Goal: Register for event/course

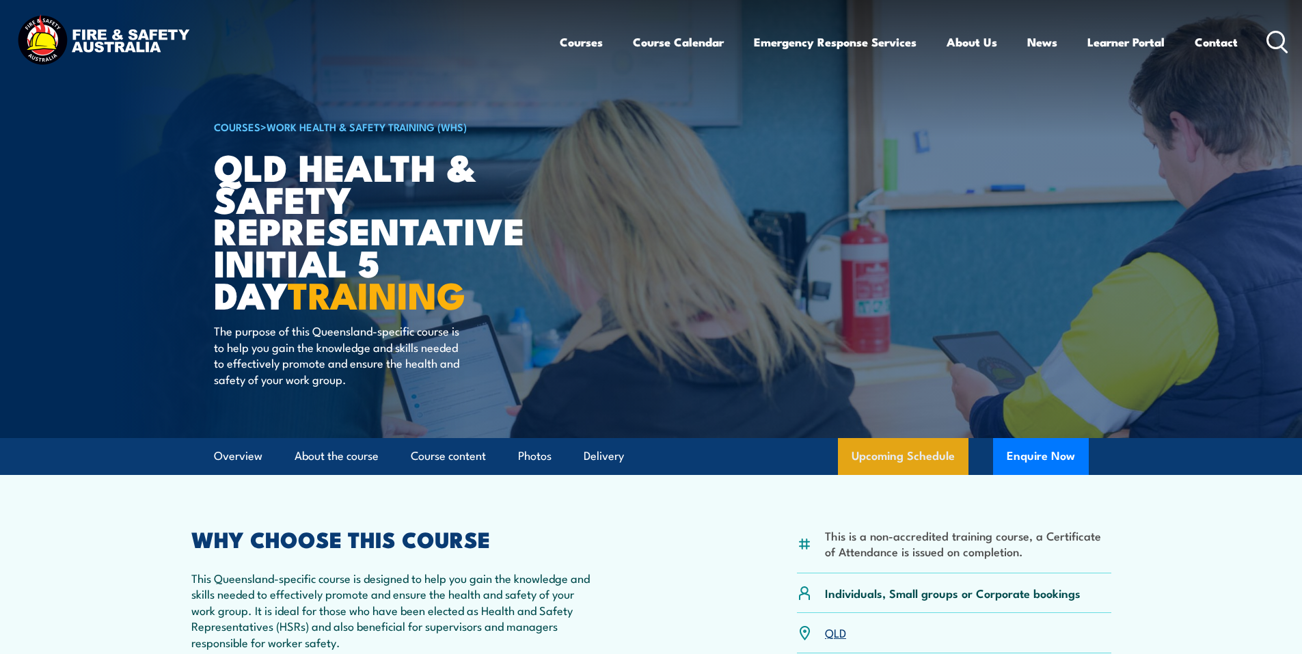
click at [920, 460] on link "Upcoming Schedule" at bounding box center [903, 456] width 130 height 37
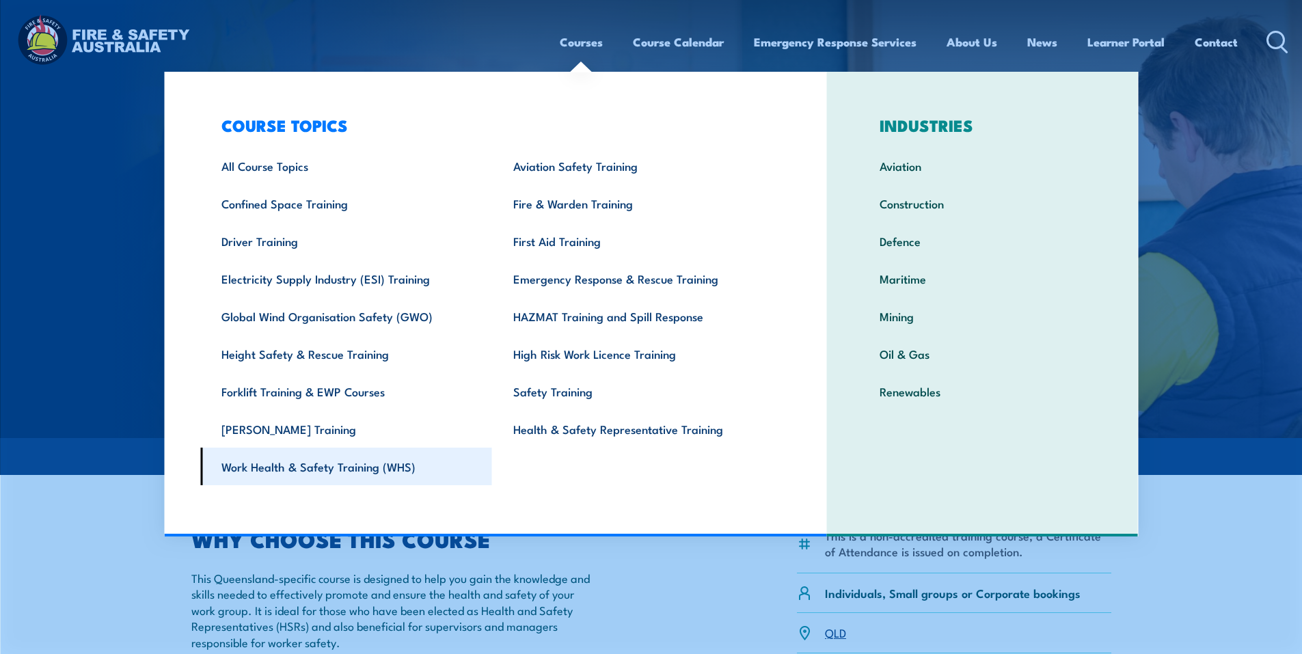
click at [355, 473] on link "Work Health & Safety Training (WHS)" at bounding box center [346, 467] width 292 height 38
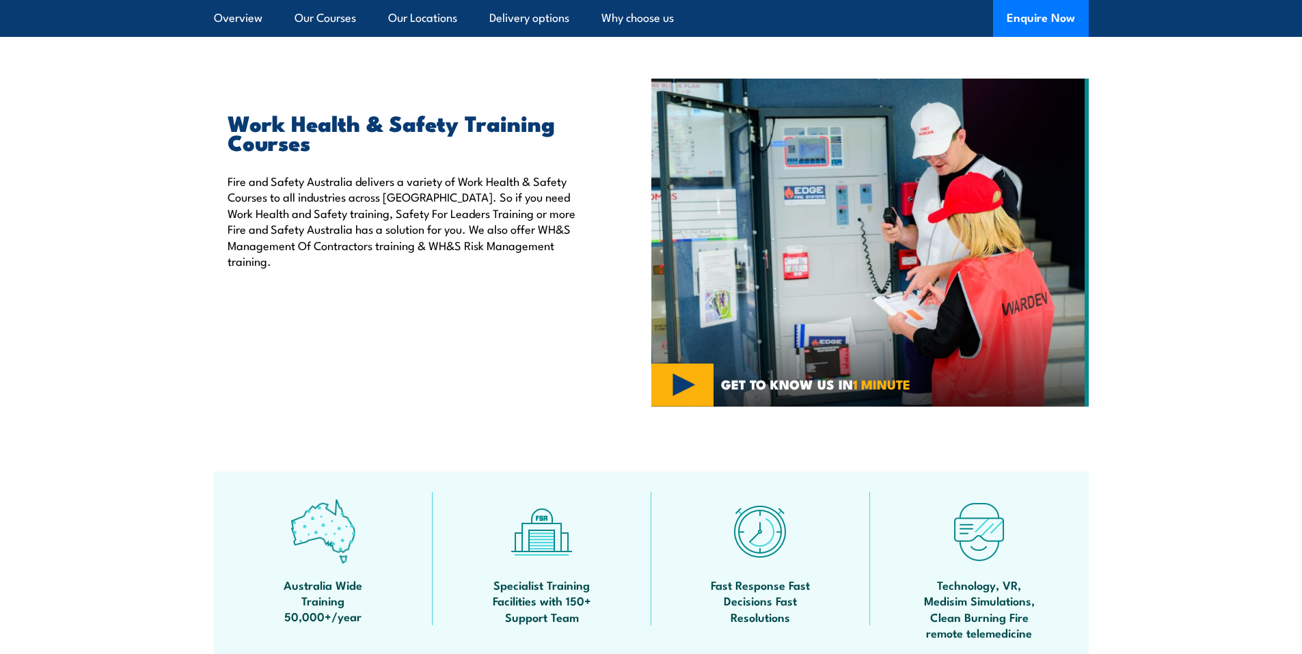
scroll to position [342, 0]
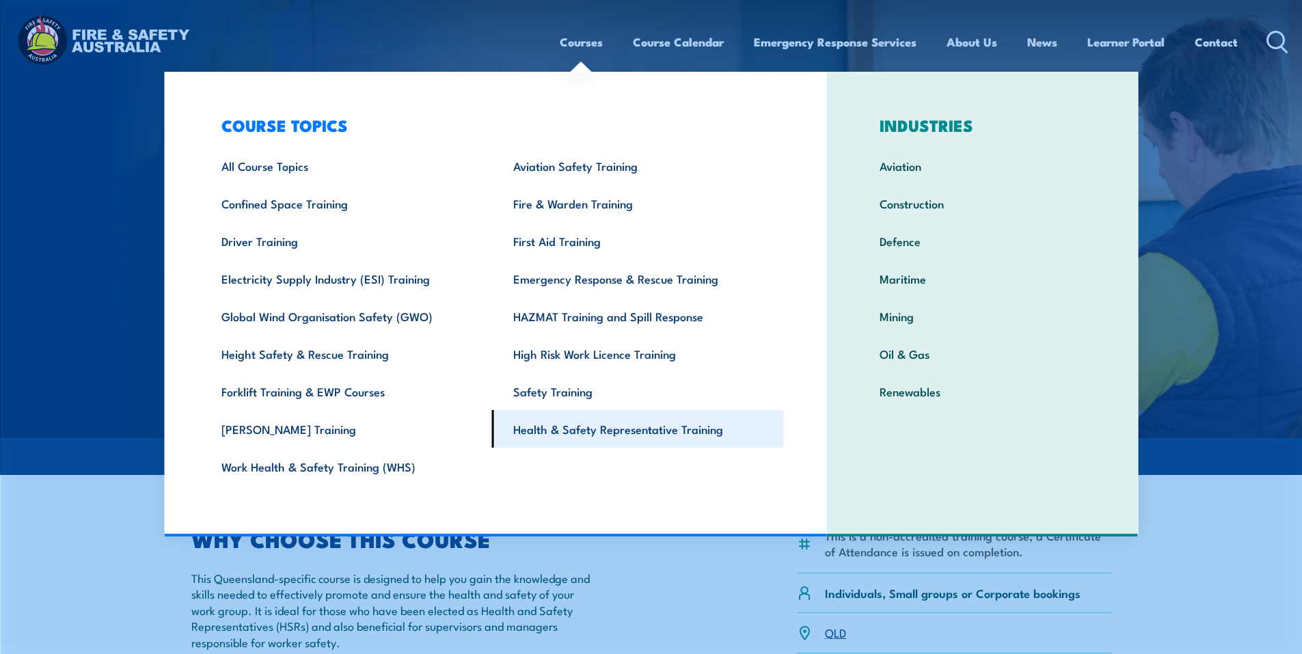
click at [696, 427] on link "Health & Safety Representative Training" at bounding box center [638, 429] width 292 height 38
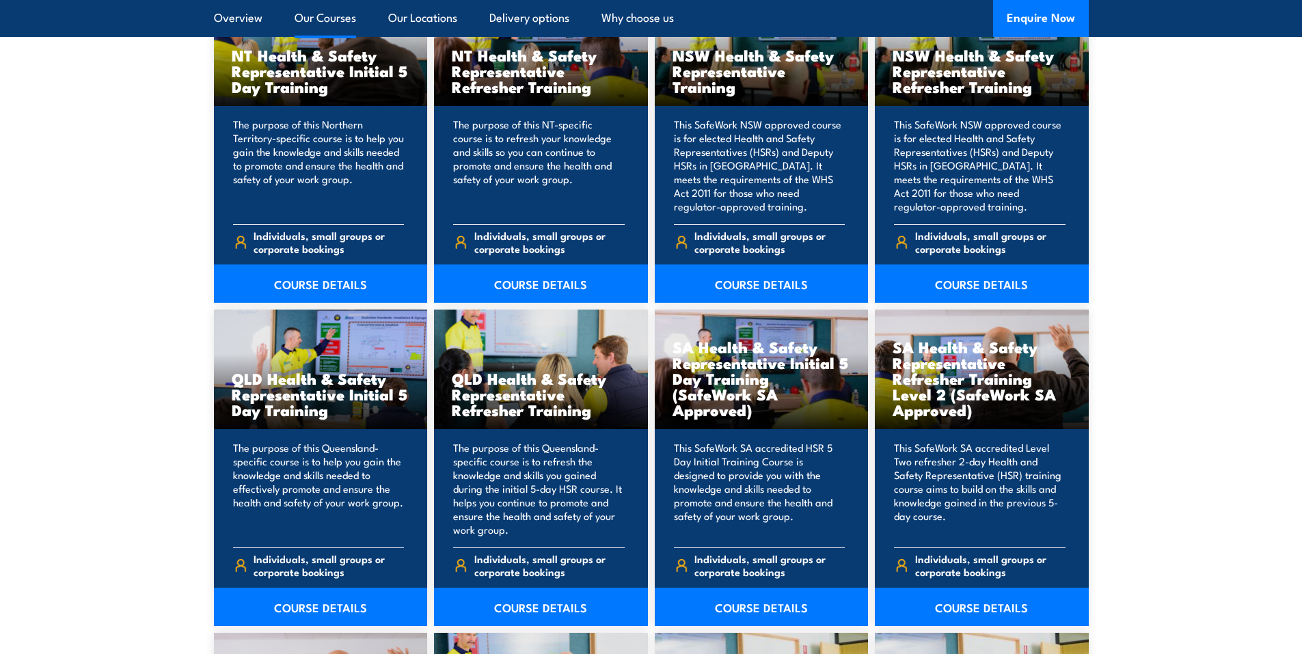
scroll to position [1503, 0]
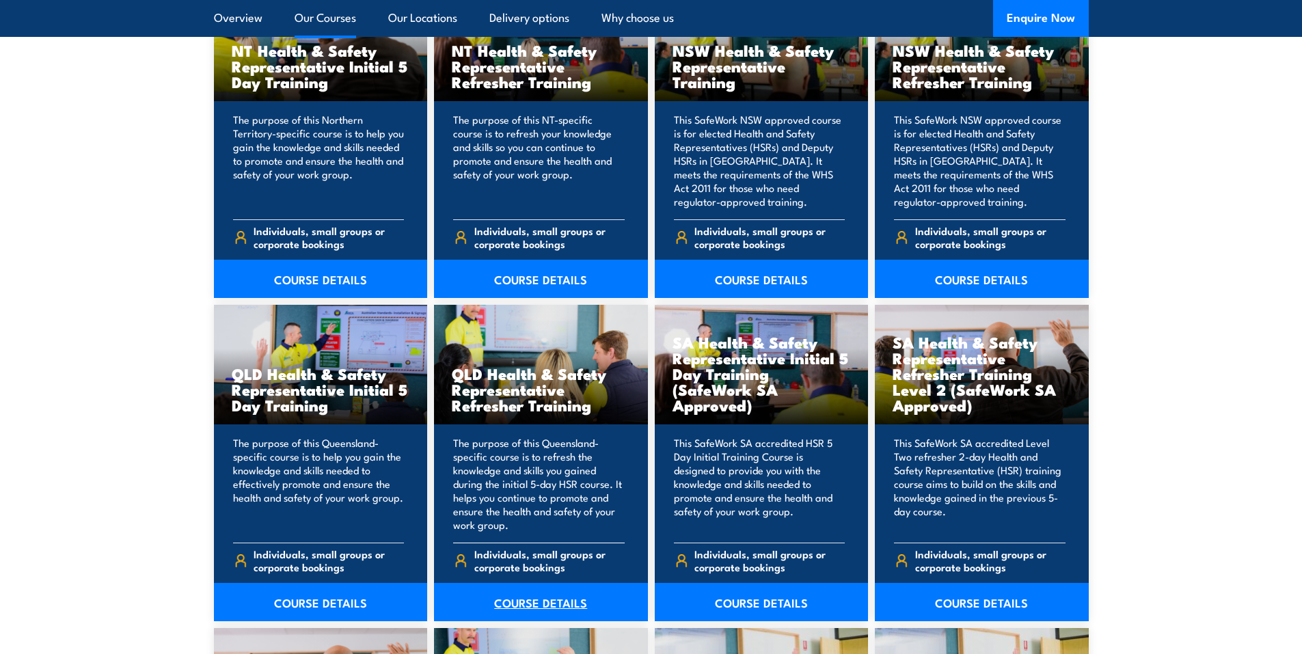
click at [552, 607] on link "COURSE DETAILS" at bounding box center [541, 602] width 214 height 38
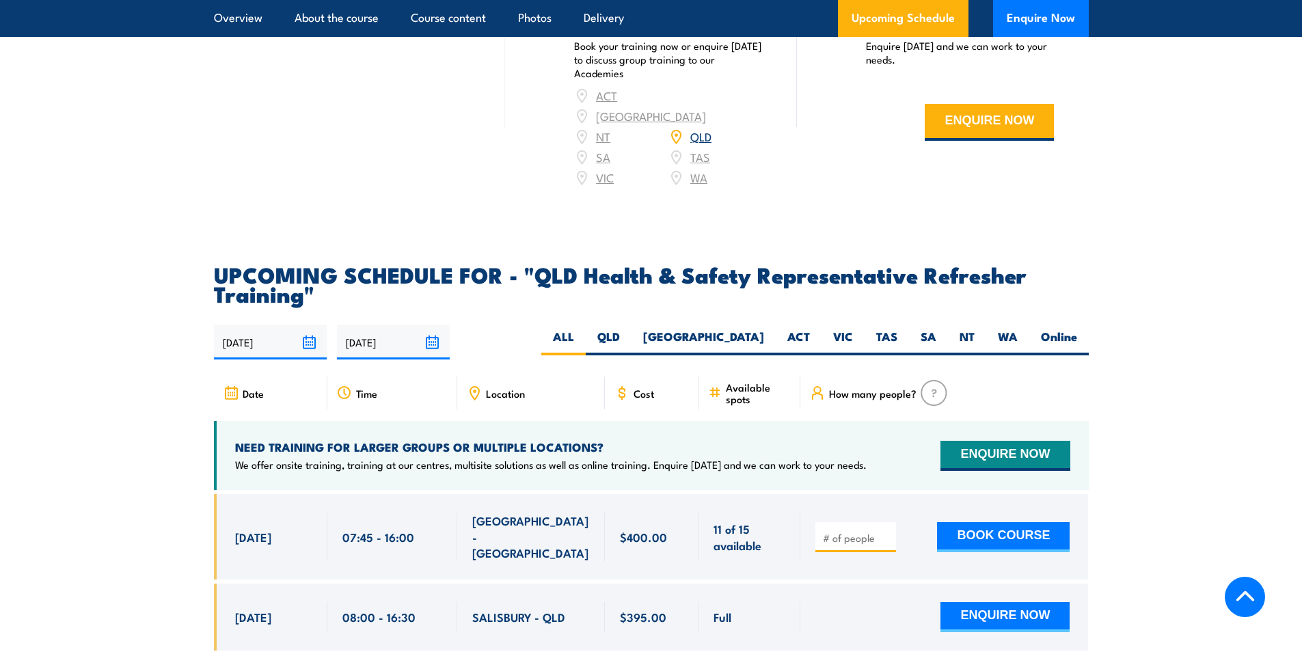
scroll to position [2118, 0]
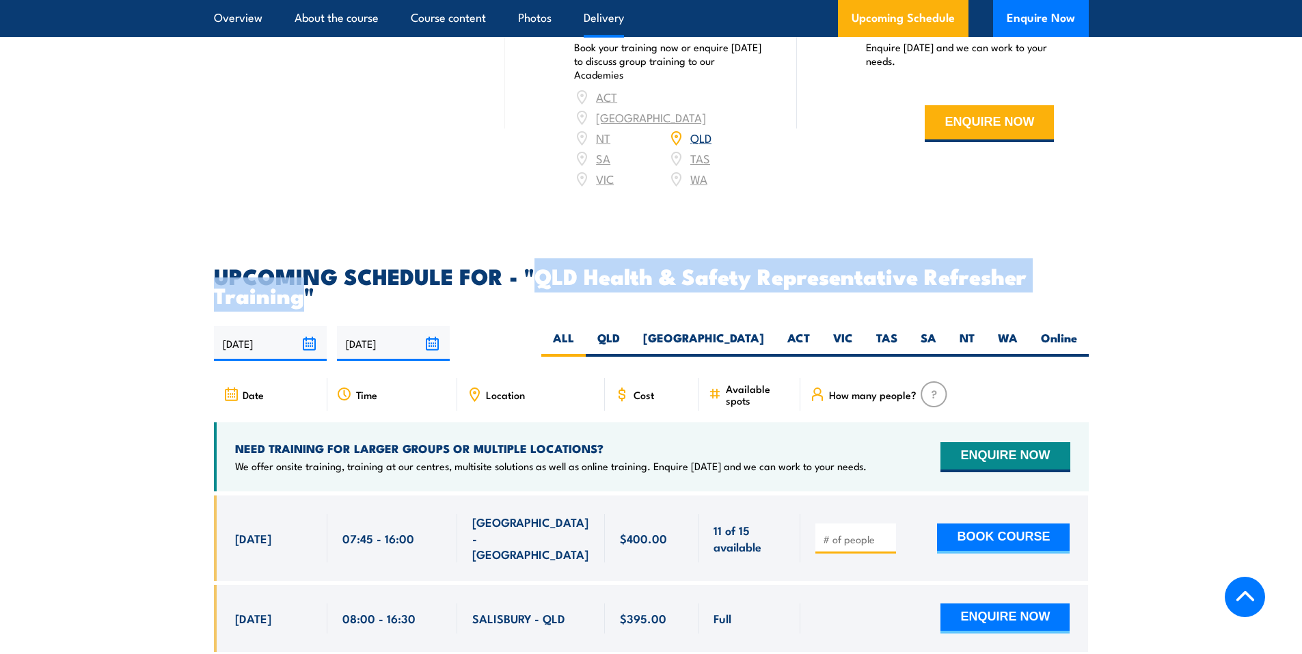
drag, startPoint x: 540, startPoint y: 287, endPoint x: 298, endPoint y: 310, distance: 242.9
click at [298, 304] on h2 "UPCOMING SCHEDULE FOR - "QLD Health & Safety Representative Refresher Training"" at bounding box center [651, 285] width 875 height 38
copy h2 "QLD Health & Safety Representative Refresher Training"
click at [957, 142] on button "ENQUIRE NOW" at bounding box center [988, 123] width 129 height 37
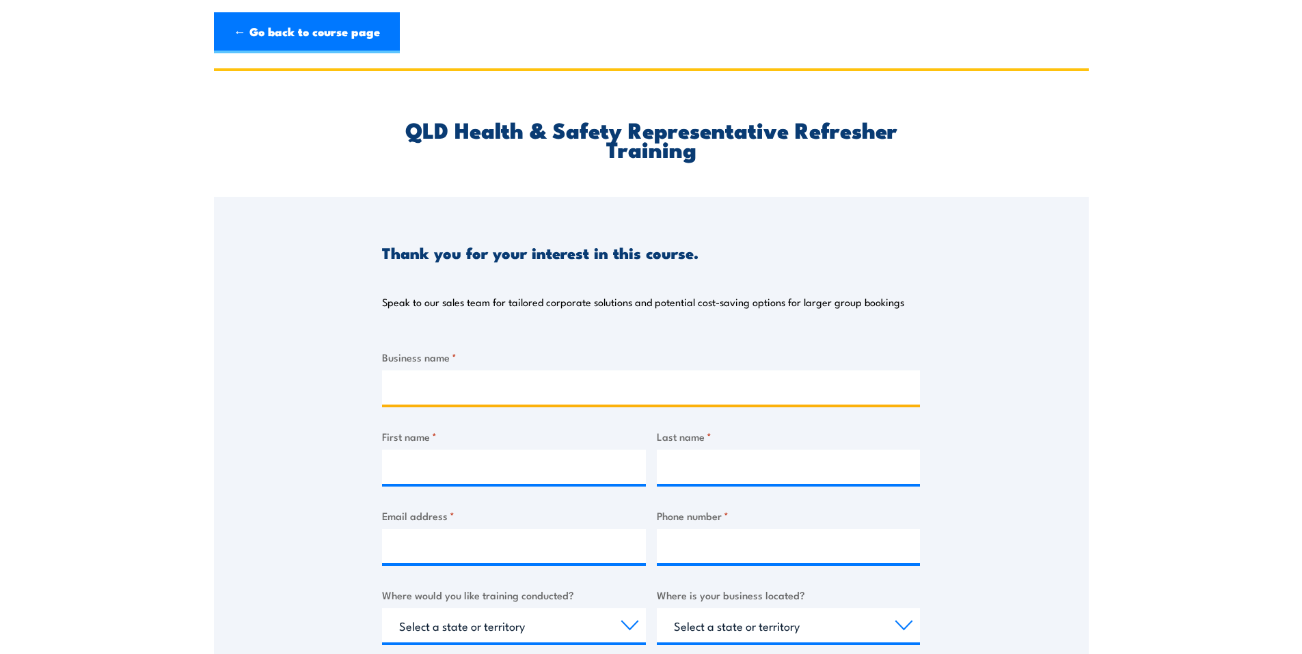
click at [476, 393] on input "Business name *" at bounding box center [651, 387] width 538 height 34
type input "Queensland Boating and Fisheries Patrol"
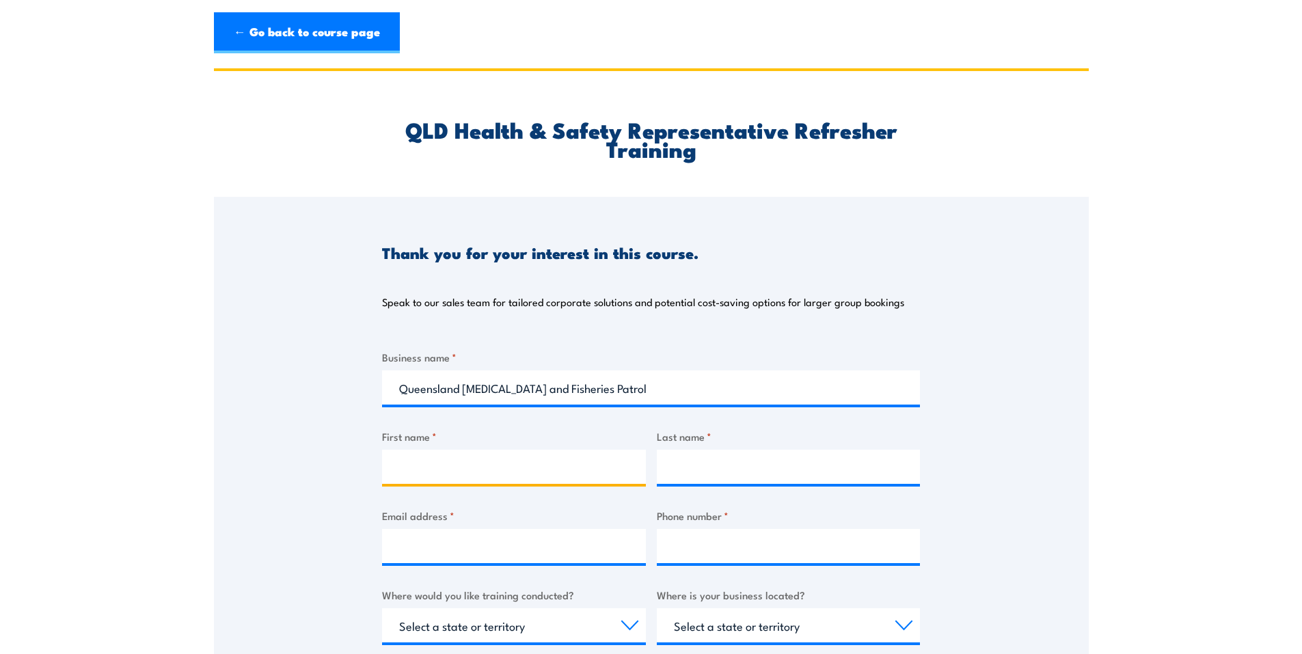
type input "Chris"
type input "Morrison"
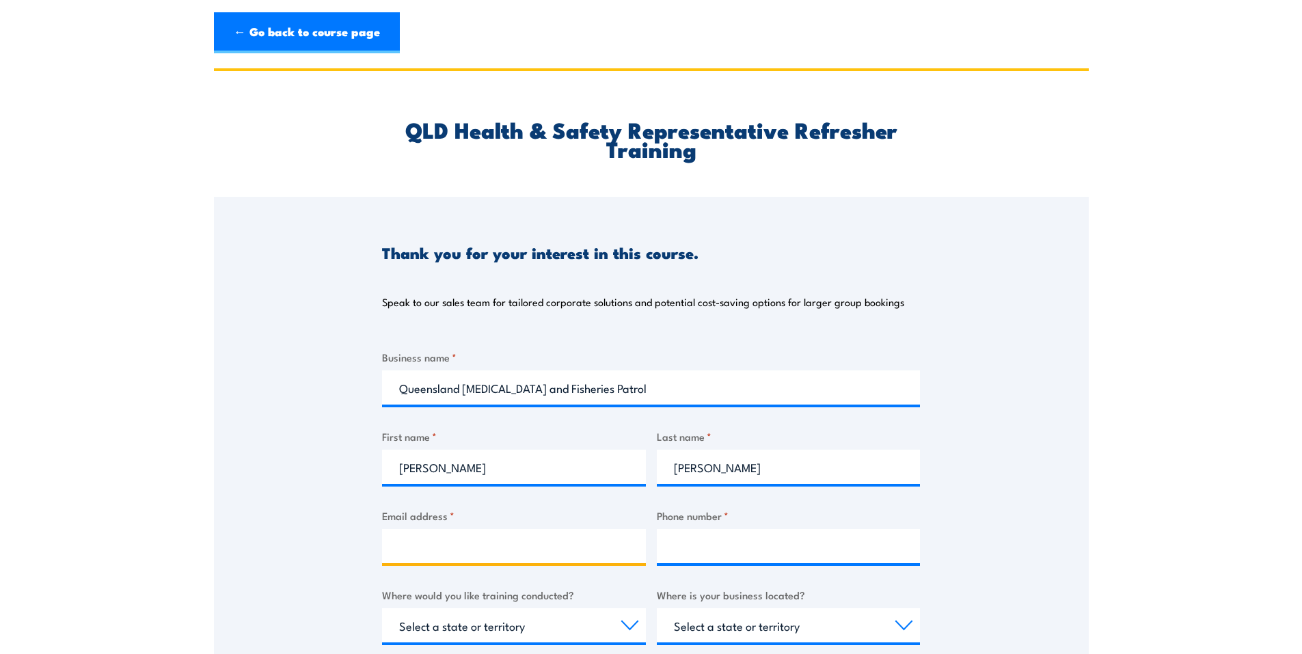
type input "chris.morrison@dpi.qld.gov.au"
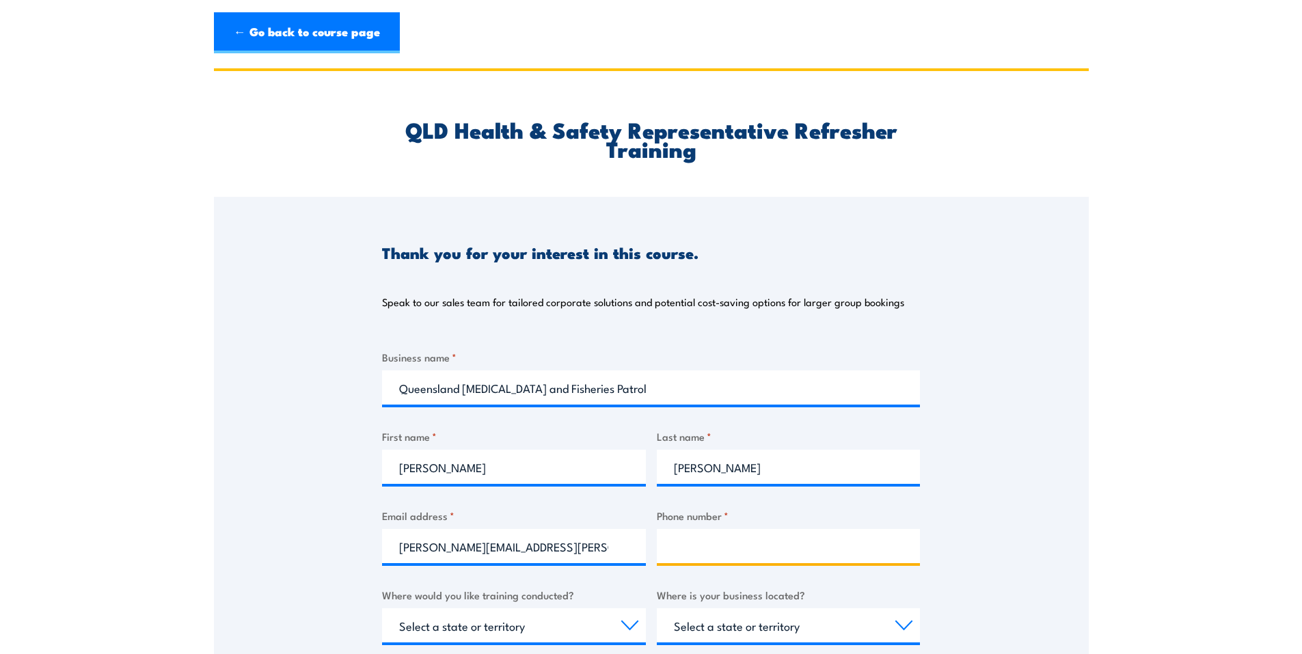
type input "0428874409"
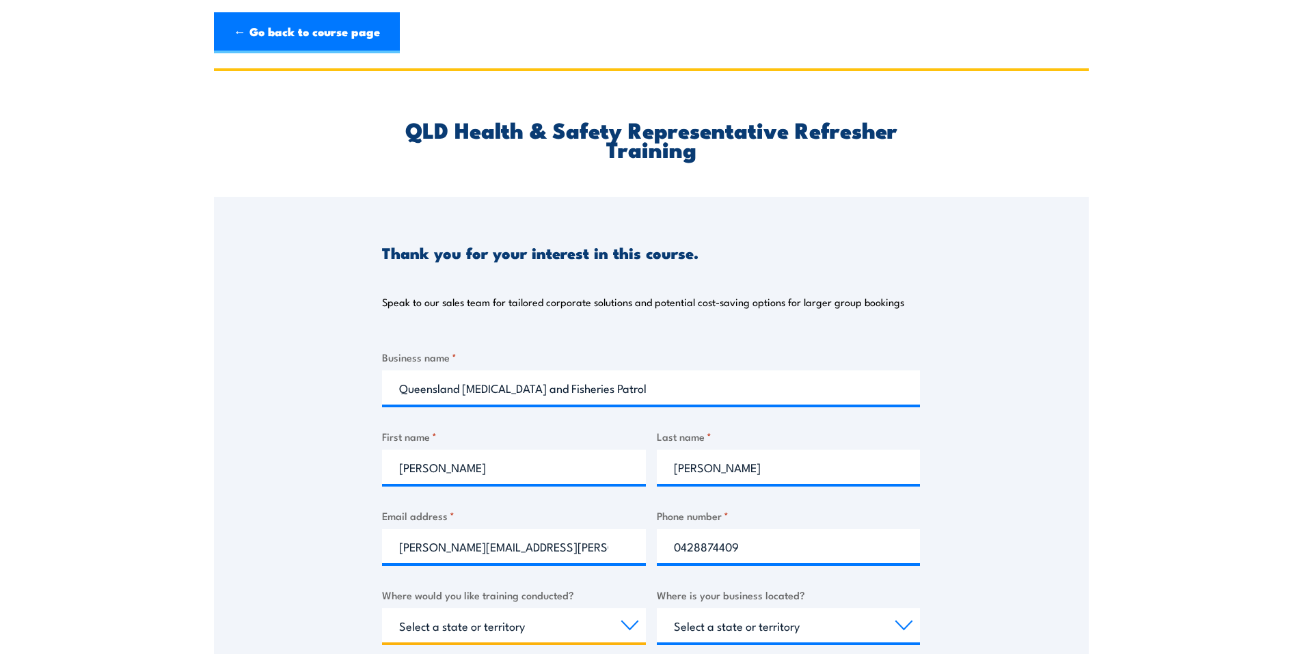
select select "QLD"
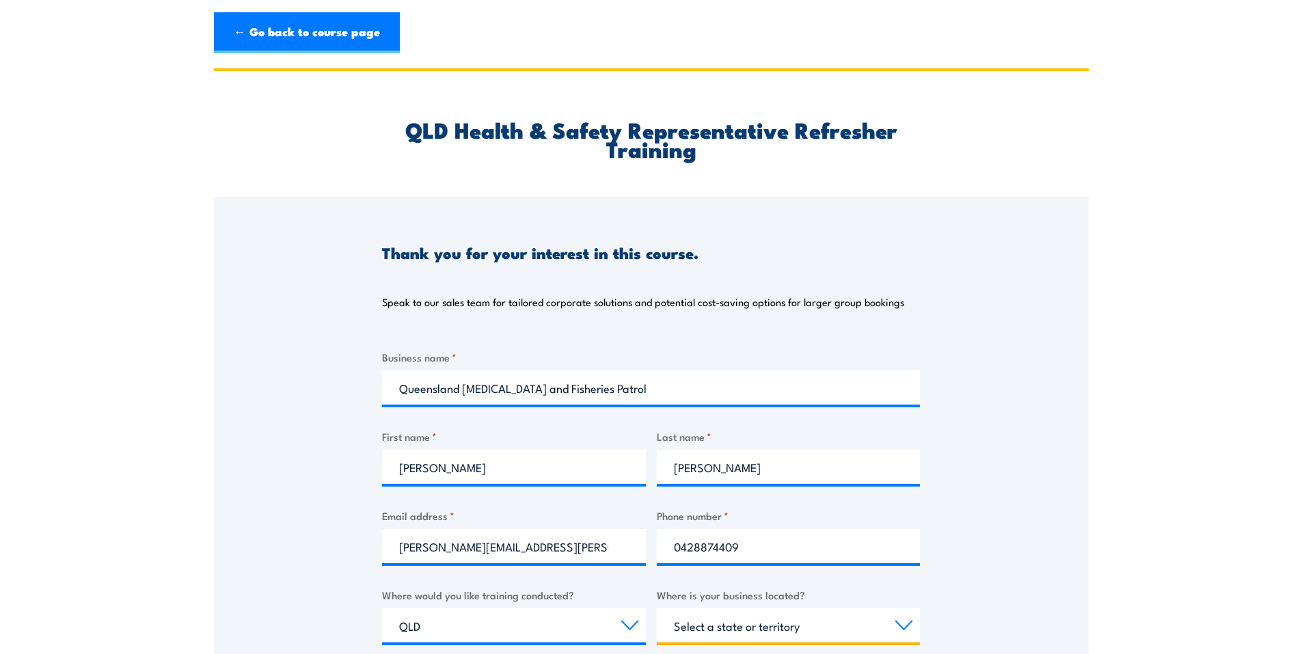
select select "QLD"
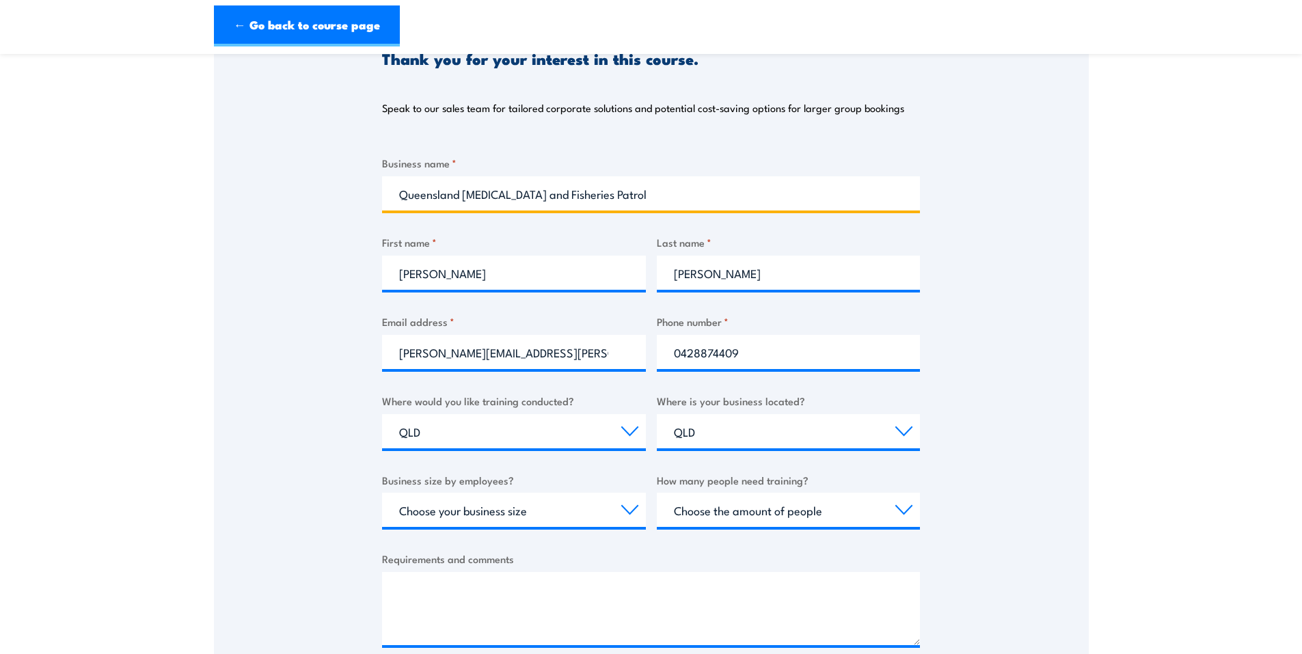
scroll to position [273, 0]
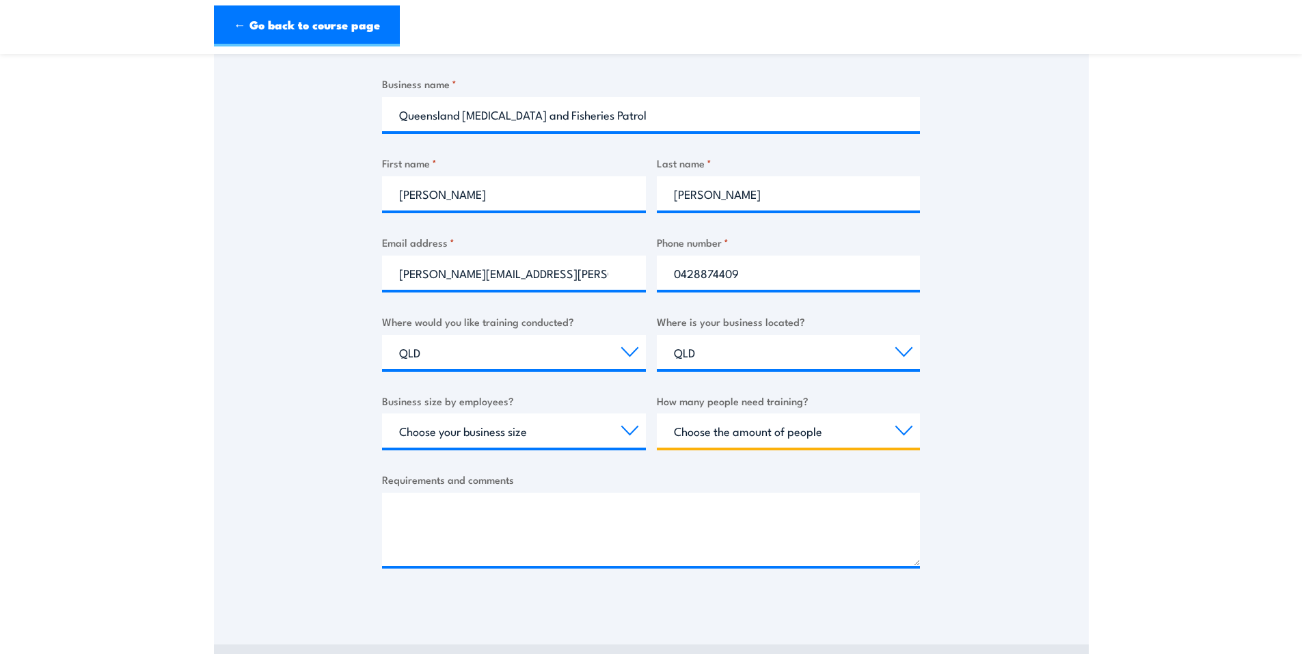
click at [904, 429] on select "Choose the amount of people 1 to 4 5 to 19 20+" at bounding box center [789, 430] width 264 height 34
select select "1 to 4"
click at [657, 413] on select "Choose the amount of people 1 to 4 5 to 19 20+" at bounding box center [789, 430] width 264 height 34
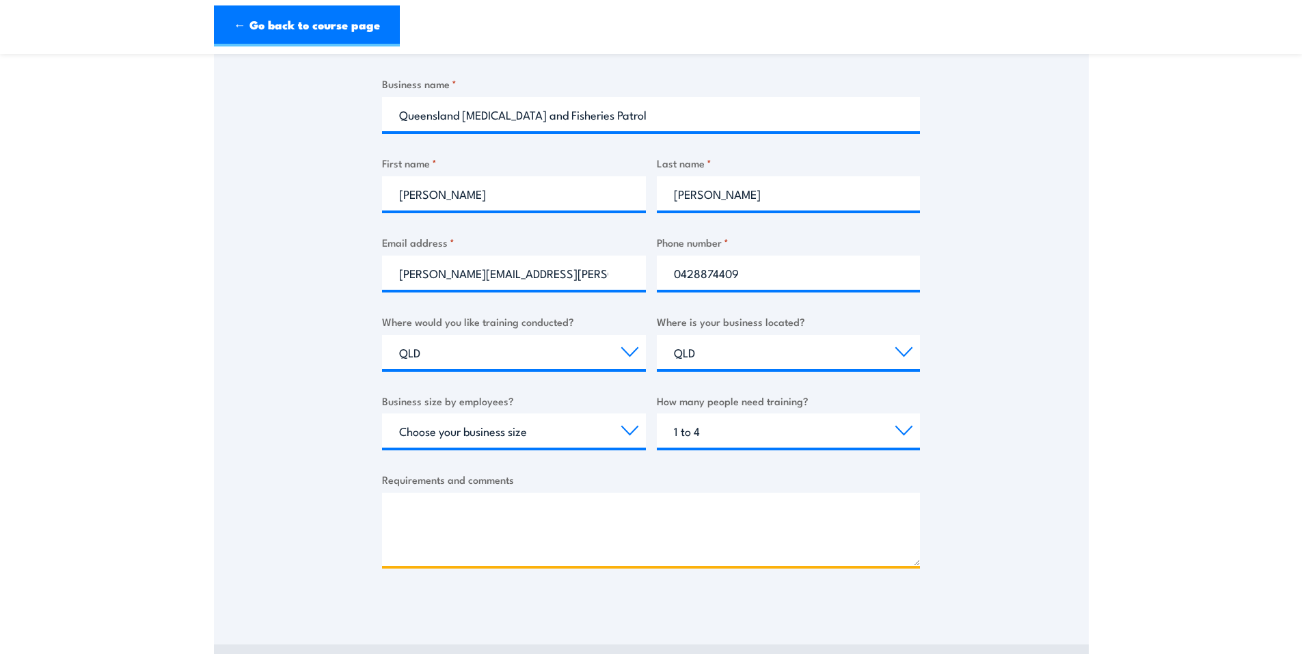
click at [506, 497] on textarea "Requirements and comments" at bounding box center [651, 529] width 538 height 73
paste textarea "QLD Health & Safety Representative Refresher Training"
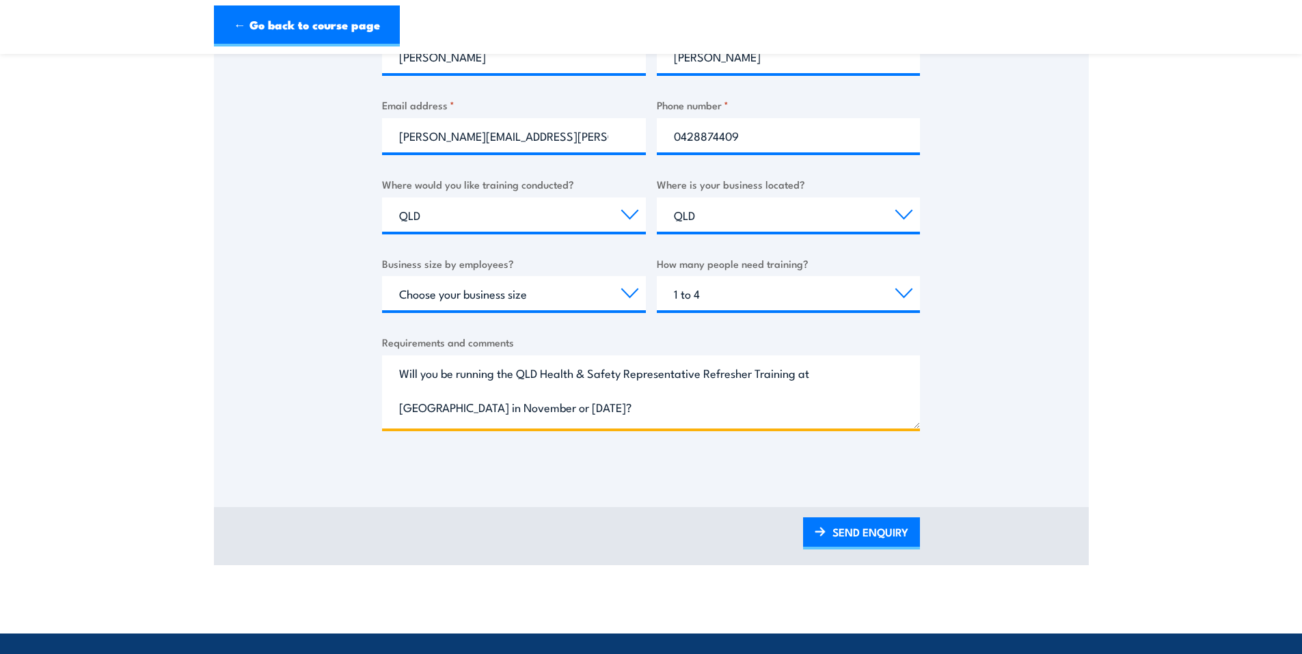
scroll to position [410, 0]
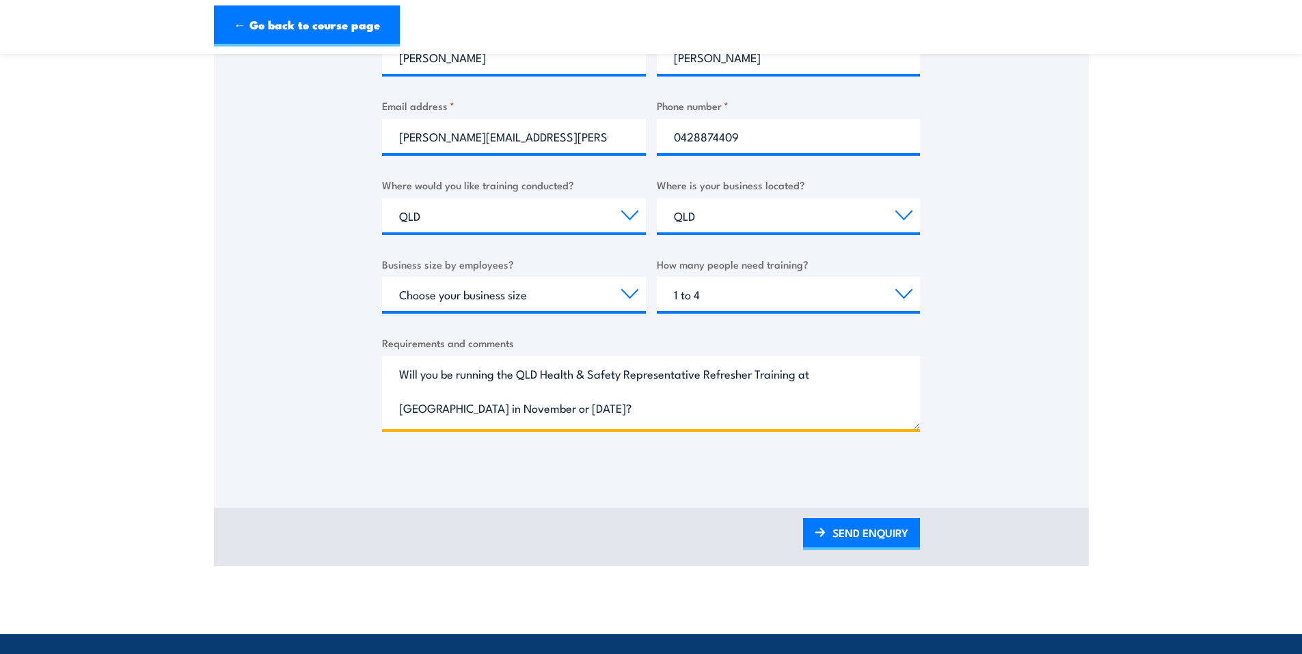
type textarea "Will you be running the QLD Health & Safety Representative Refresher Training a…"
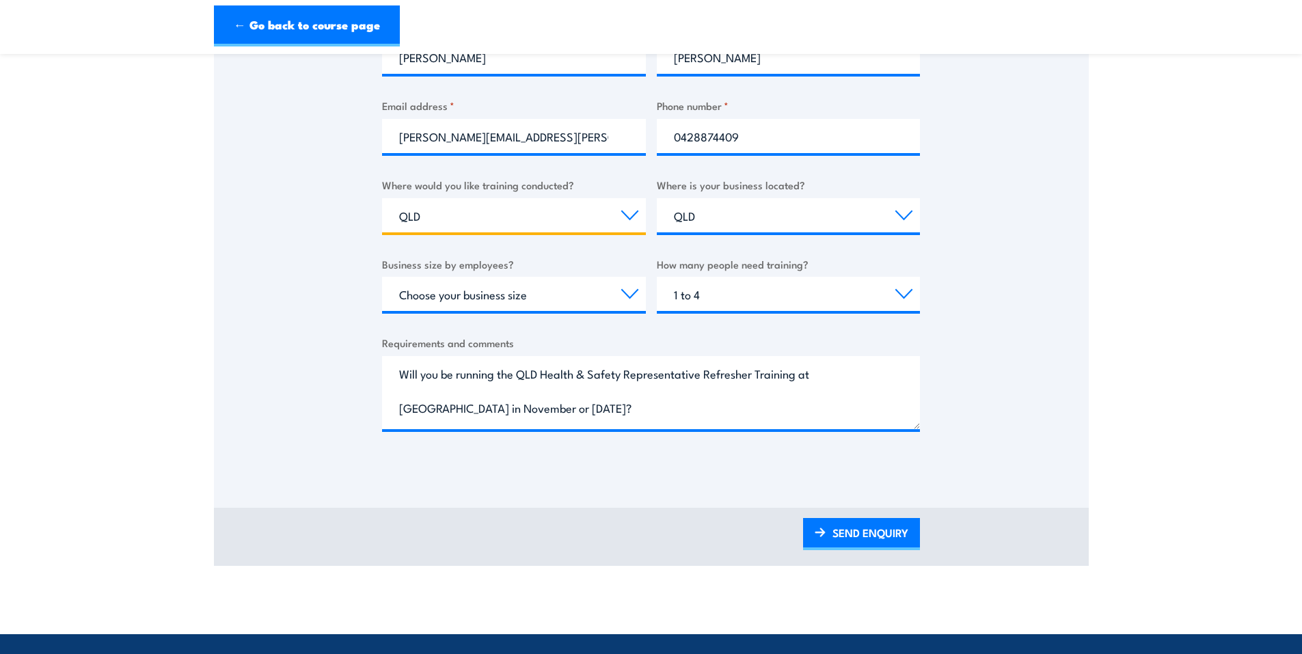
click at [445, 219] on select "Select a state or territory Nationally - multiple locations QLD NSW VIC SA ACT …" at bounding box center [514, 215] width 264 height 34
click at [444, 218] on select "Select a state or territory Nationally - multiple locations QLD NSW VIC SA ACT …" at bounding box center [514, 215] width 264 height 34
click at [335, 243] on div "Thank you for your interest in this course. Speak to our sales team for tailore…" at bounding box center [651, 128] width 875 height 683
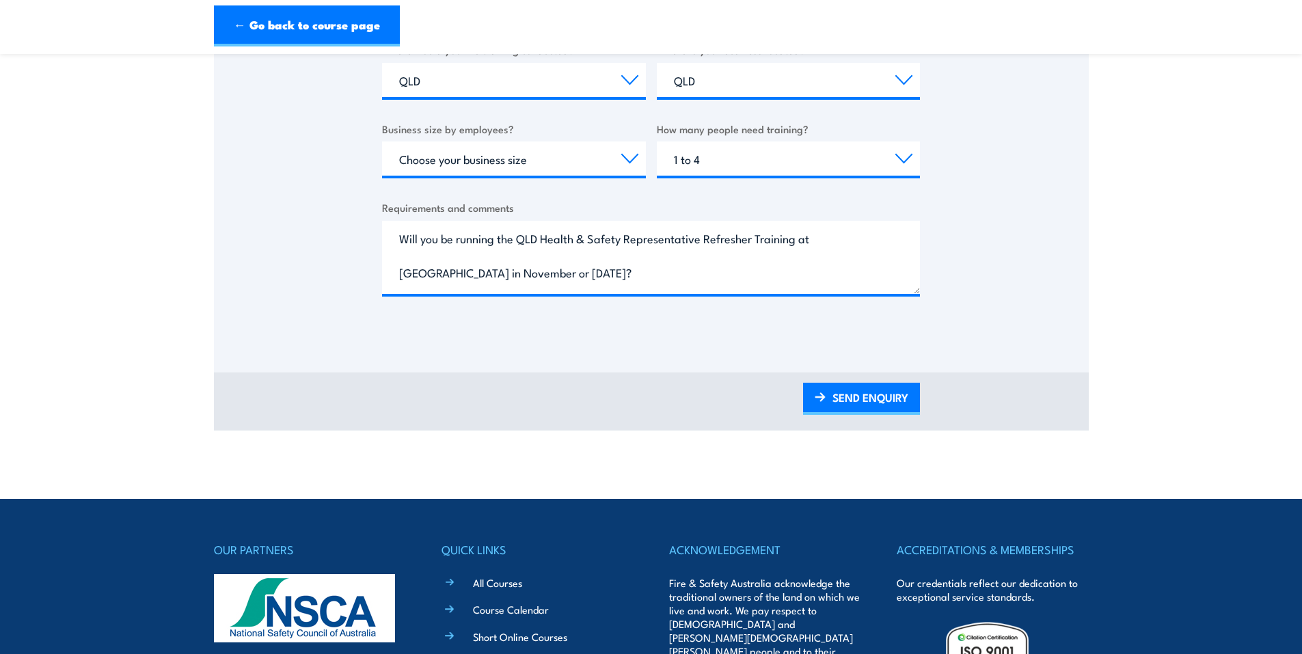
scroll to position [547, 0]
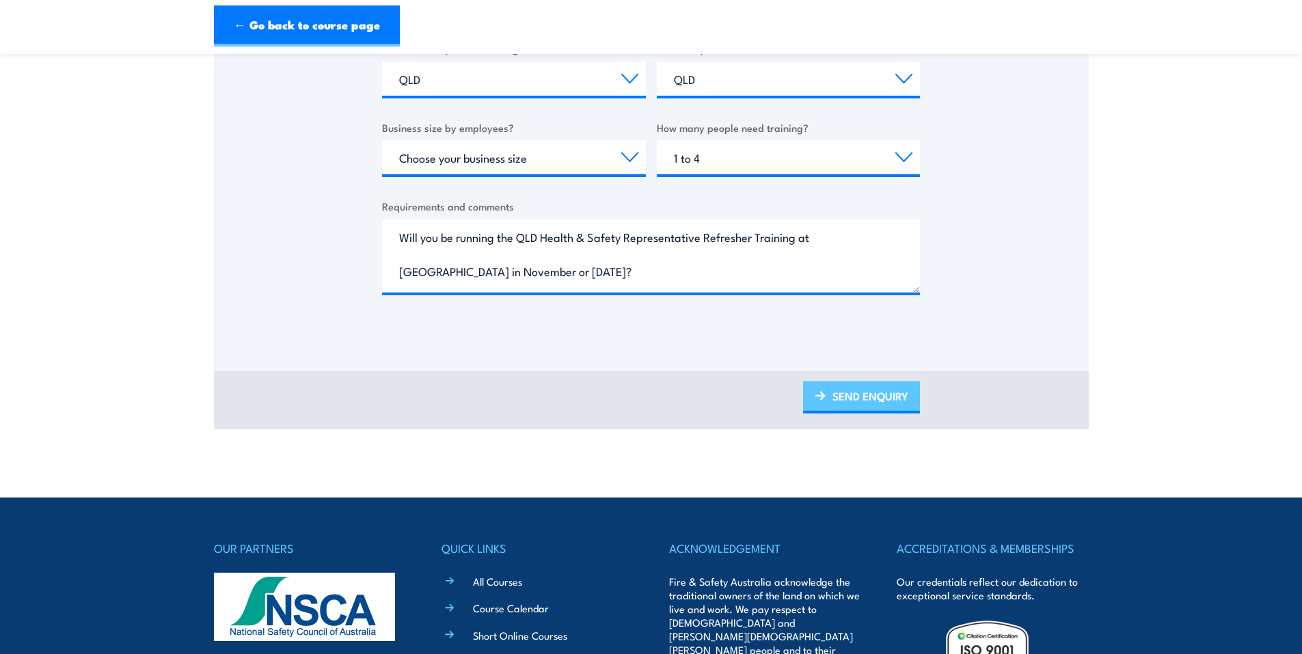
click at [866, 401] on link "SEND ENQUIRY" at bounding box center [861, 397] width 117 height 32
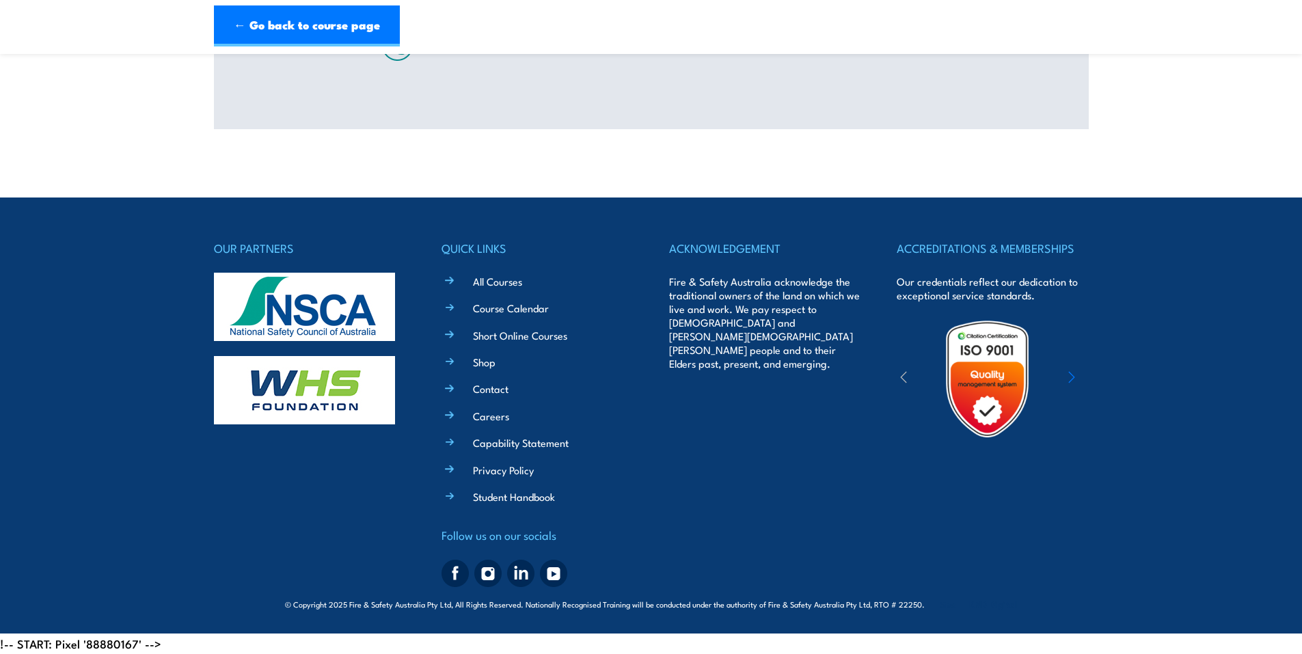
scroll to position [0, 0]
